Goal: Information Seeking & Learning: Learn about a topic

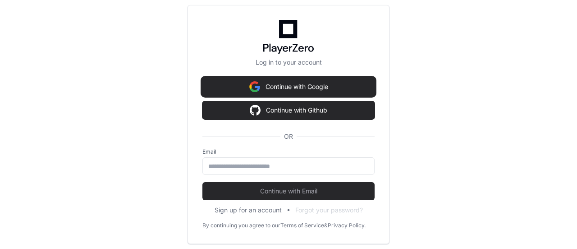
click at [292, 84] on button "Continue with Google" at bounding box center [289, 87] width 172 height 18
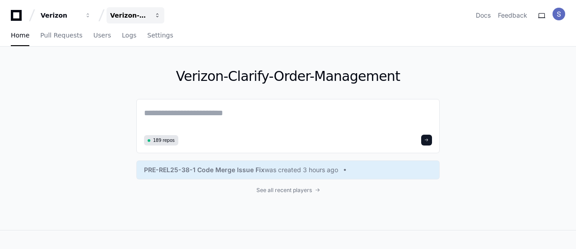
click at [91, 16] on span "button" at bounding box center [88, 15] width 6 height 6
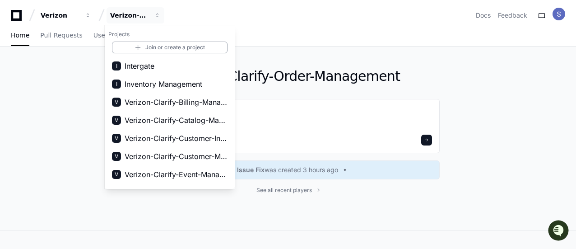
click at [258, 42] on div "Home Pull Requests Users Logs Settings" at bounding box center [288, 35] width 554 height 21
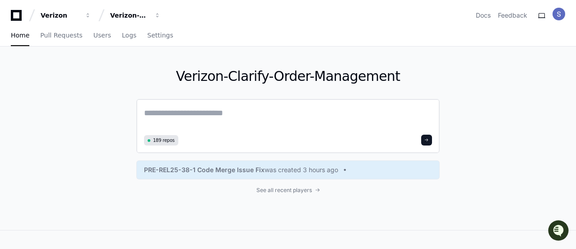
click at [260, 114] on textarea at bounding box center [288, 118] width 288 height 25
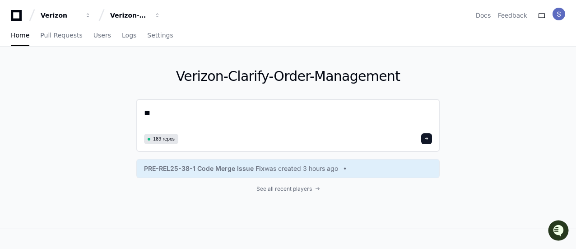
type textarea "*"
click at [91, 16] on span "button" at bounding box center [88, 15] width 6 height 6
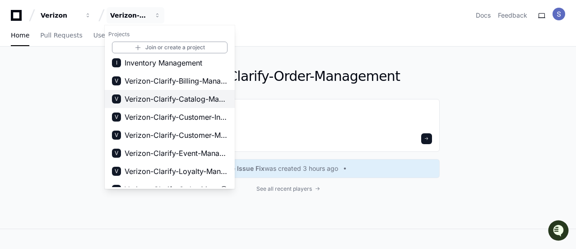
scroll to position [22, 0]
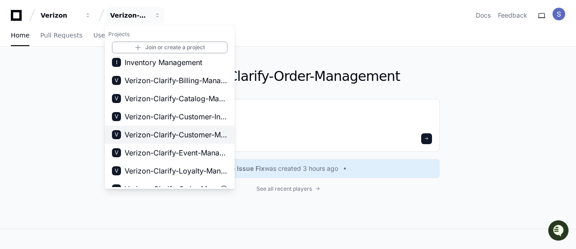
click at [217, 133] on span "Verizon-Clarify-Customer-Management" at bounding box center [175, 134] width 103 height 11
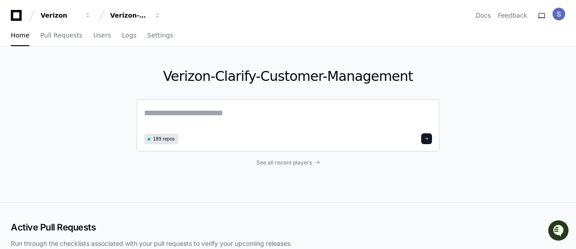
click at [270, 117] on textarea at bounding box center [288, 118] width 288 height 24
type textarea "*"
paste textarea "**********"
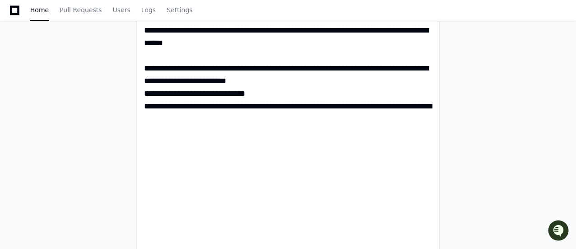
scroll to position [1395, 0]
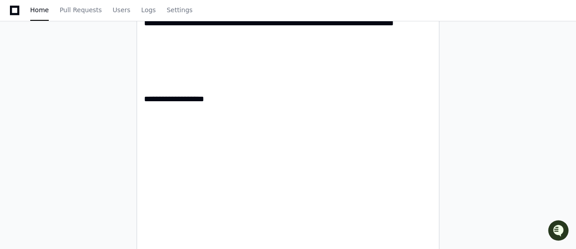
scroll to position [1391, 0]
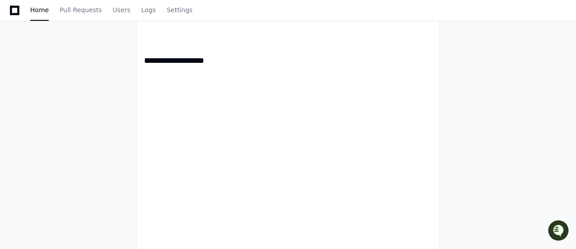
drag, startPoint x: 164, startPoint y: 148, endPoint x: 133, endPoint y: 148, distance: 31.1
paste textarea "**********"
type textarea "**********"
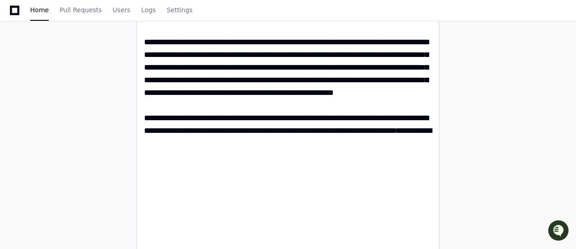
scroll to position [133, 0]
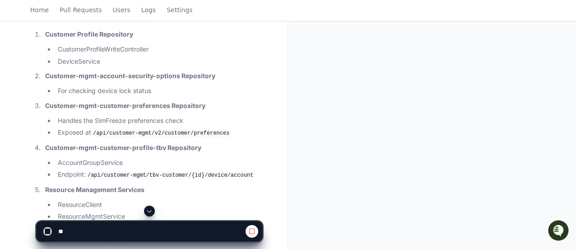
scroll to position [1464, 0]
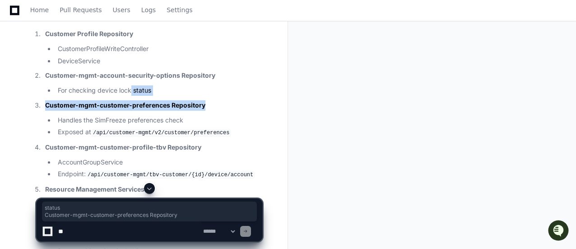
drag, startPoint x: 215, startPoint y: 102, endPoint x: 135, endPoint y: 90, distance: 80.8
click at [135, 90] on ol "Customer Profile Repository CustomerProfileWriteController DeviceService Custom…" at bounding box center [147, 187] width 230 height 316
click at [175, 90] on li "For checking device lock status" at bounding box center [158, 90] width 207 height 10
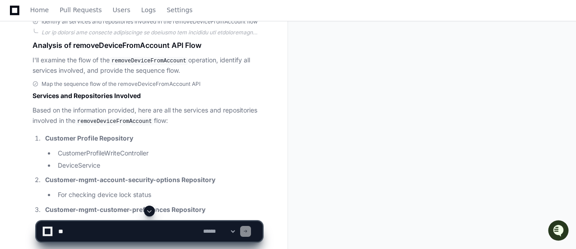
scroll to position [1354, 0]
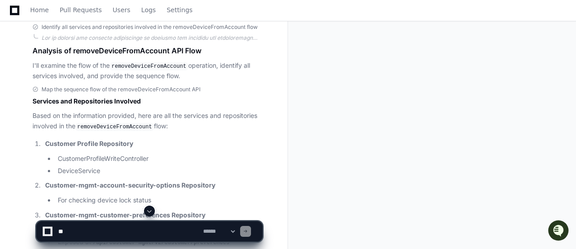
click at [32, 49] on h1 "Analysis of removeDeviceFromAccount API Flow" at bounding box center [147, 50] width 230 height 11
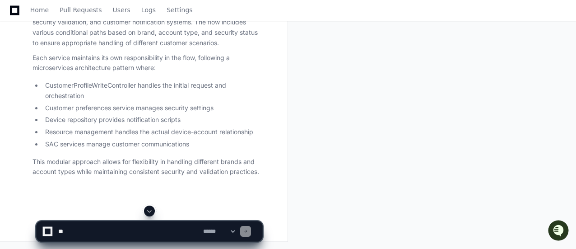
scroll to position [4420, 0]
click at [262, 173] on p "This modular approach allows for flexibility in handling different brands and a…" at bounding box center [147, 167] width 230 height 21
click at [262, 172] on p "This modular approach allows for flexibility in handling different brands and a…" at bounding box center [147, 167] width 230 height 21
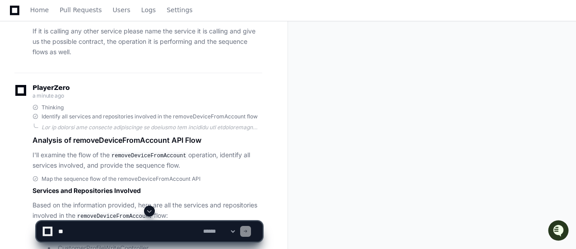
scroll to position [1268, 0]
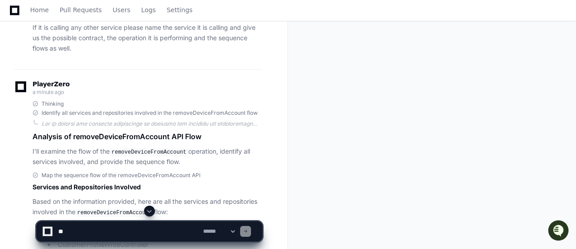
click at [33, 134] on h1 "Analysis of removeDeviceFromAccount API Flow" at bounding box center [147, 136] width 230 height 11
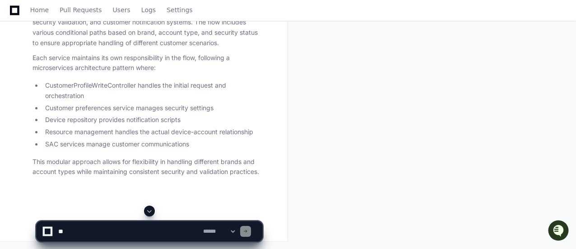
scroll to position [4420, 0]
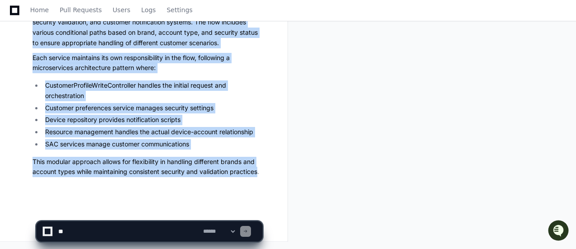
click at [260, 171] on p "This modular approach allows for flexibility in handling different brands and a…" at bounding box center [147, 167] width 230 height 21
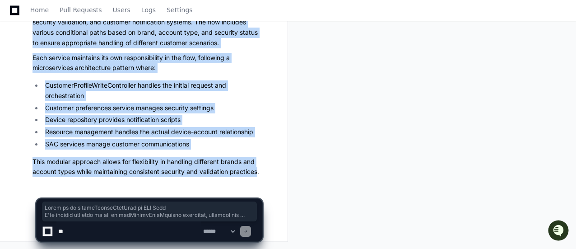
copy div "Analysis of removeDeviceFromAccount API Flow I'll examine the flow of the remov…"
